Goal: Task Accomplishment & Management: Use online tool/utility

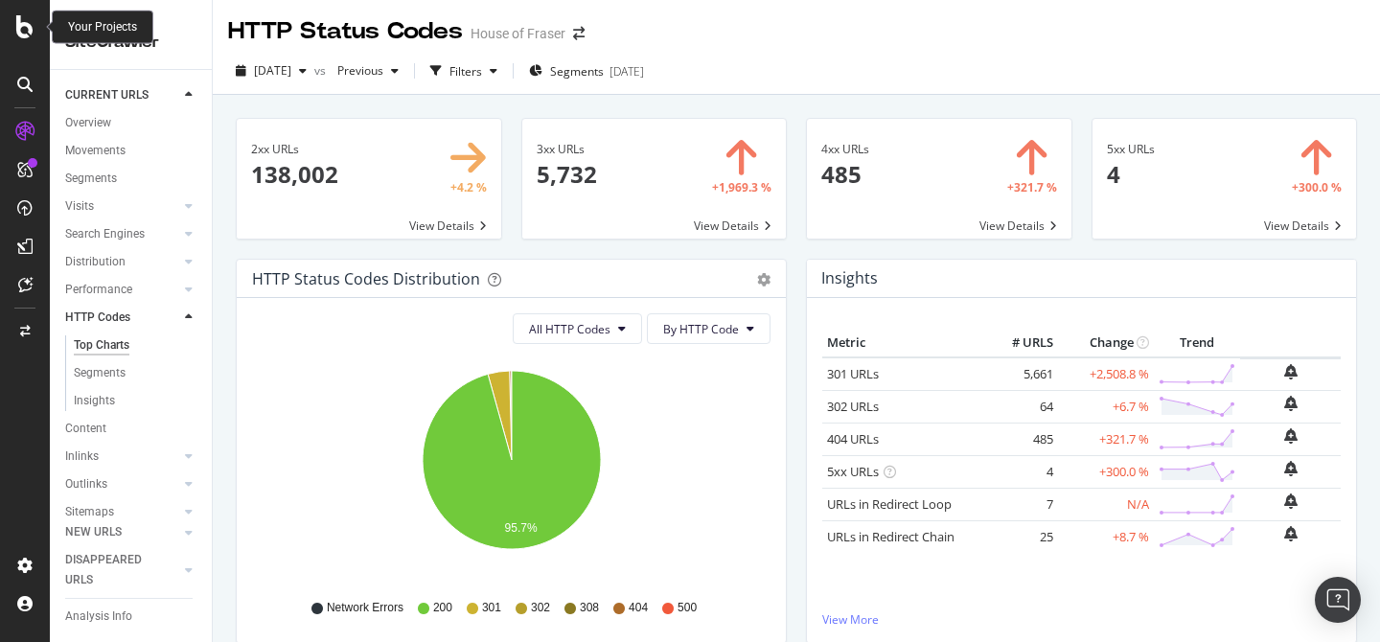
click at [29, 32] on icon at bounding box center [24, 26] width 17 height 23
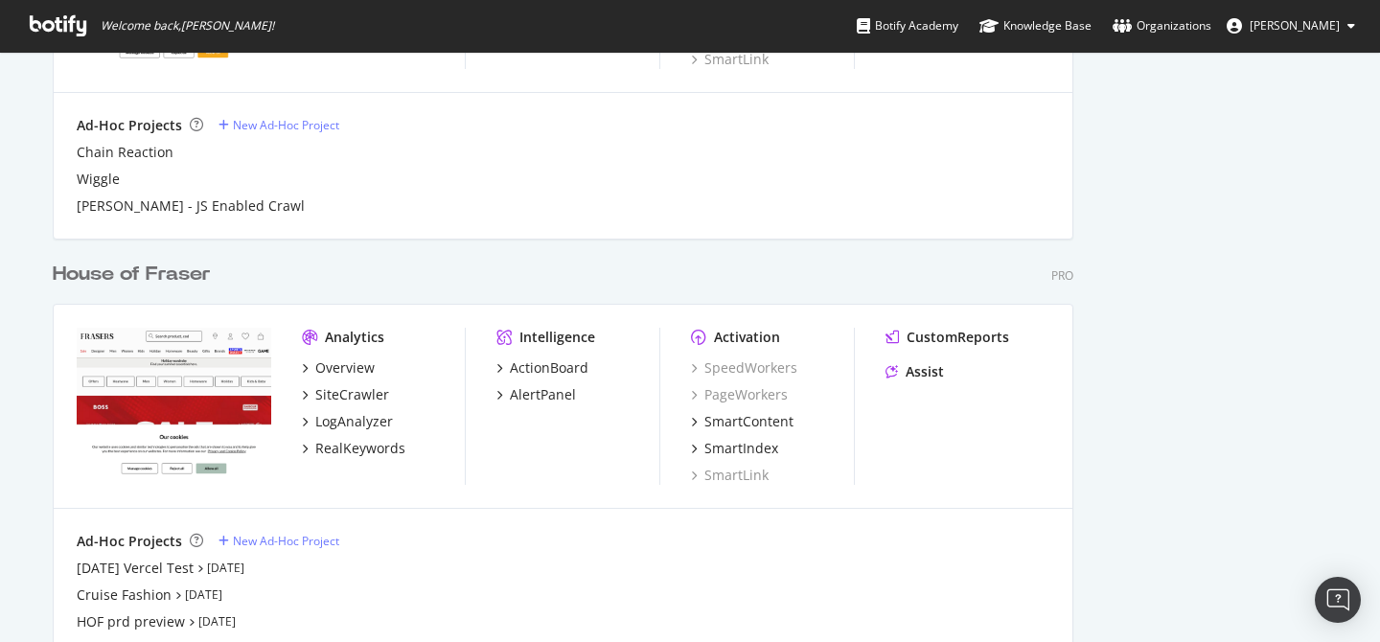
scroll to position [2397, 0]
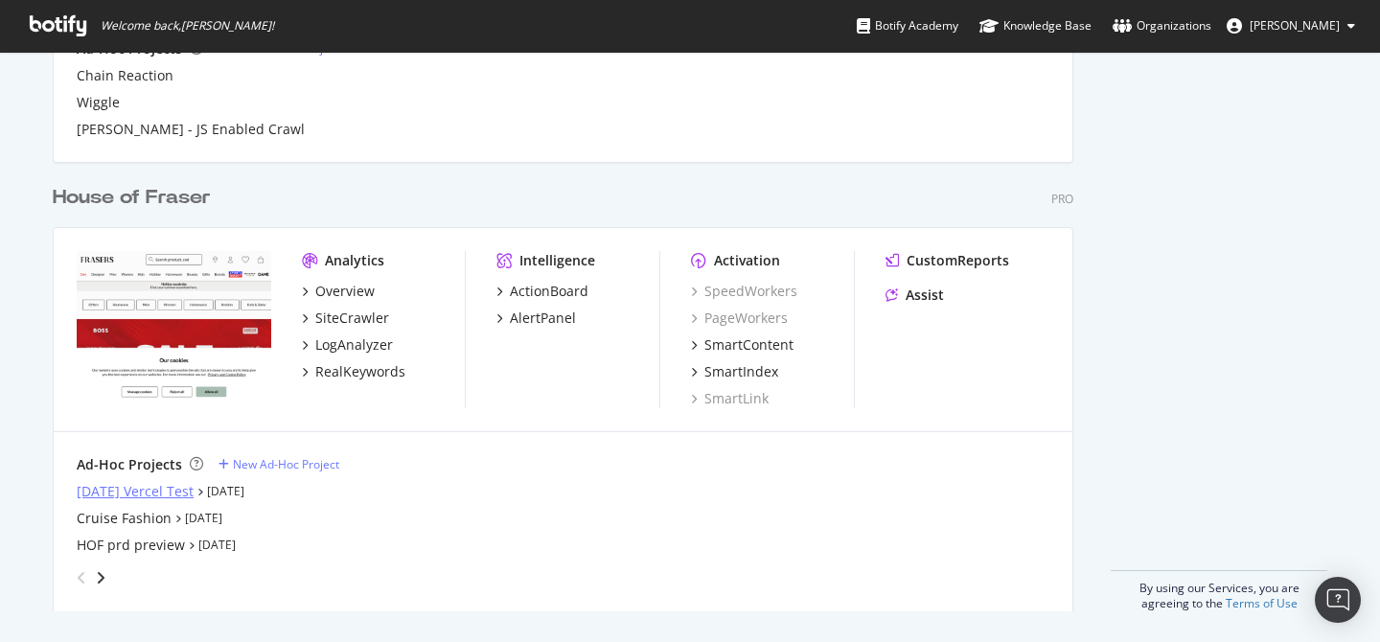
click at [177, 493] on div "[DATE] Vercel Test" at bounding box center [135, 491] width 117 height 19
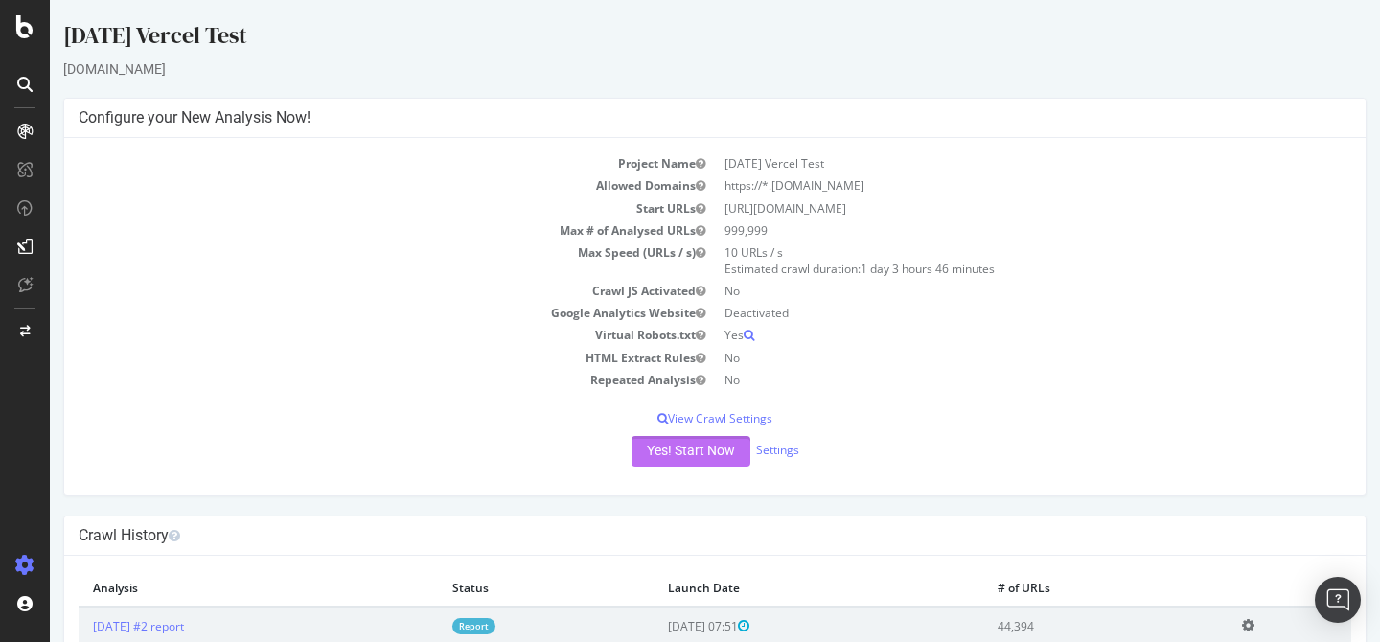
click at [724, 451] on button "Yes! Start Now" at bounding box center [690, 451] width 119 height 31
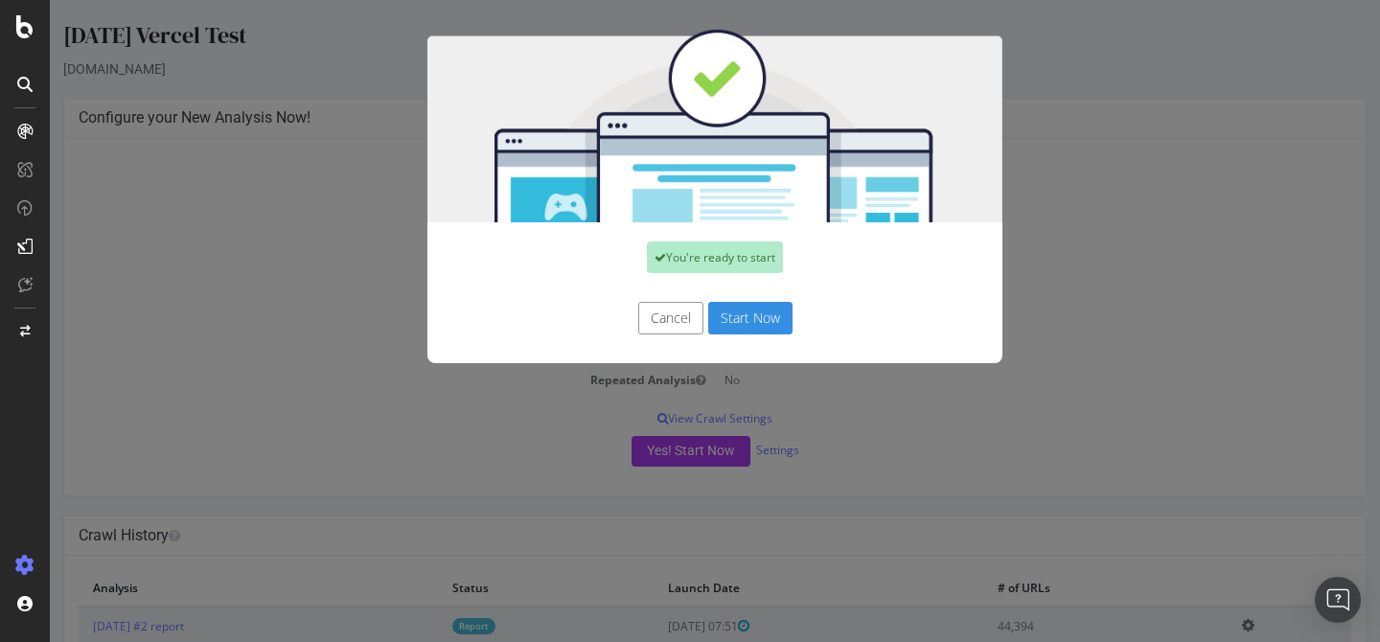
click at [761, 319] on button "Start Now" at bounding box center [750, 318] width 84 height 33
